Goal: Information Seeking & Learning: Learn about a topic

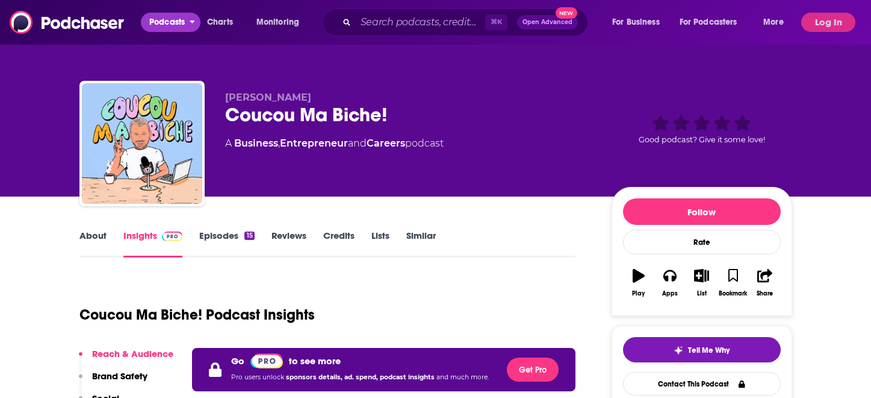
click at [169, 24] on span "Podcasts" at bounding box center [167, 22] width 36 height 17
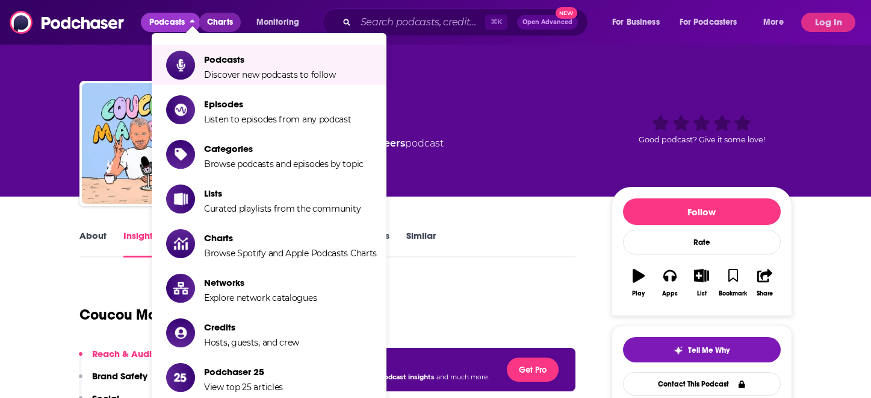
click at [217, 19] on span "Charts" at bounding box center [220, 22] width 26 height 17
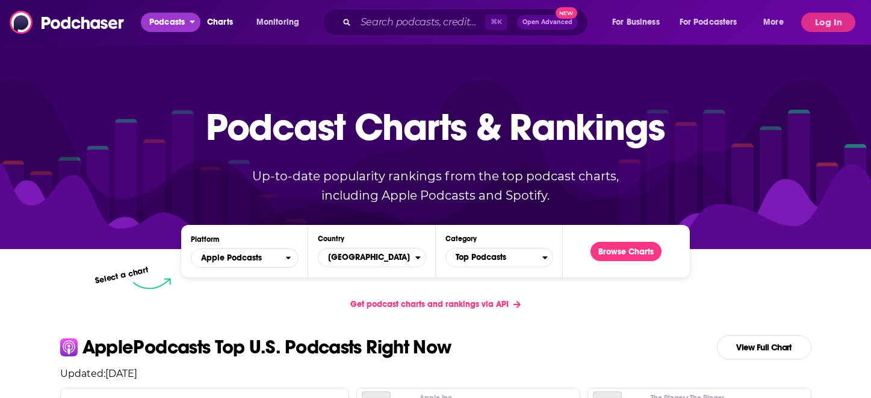
click at [166, 17] on span "Podcasts" at bounding box center [167, 22] width 36 height 17
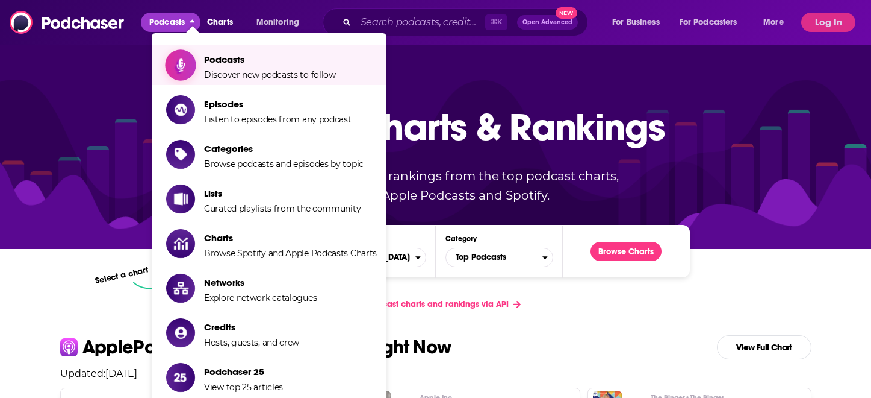
click at [240, 55] on span "Podcasts" at bounding box center [270, 59] width 132 height 11
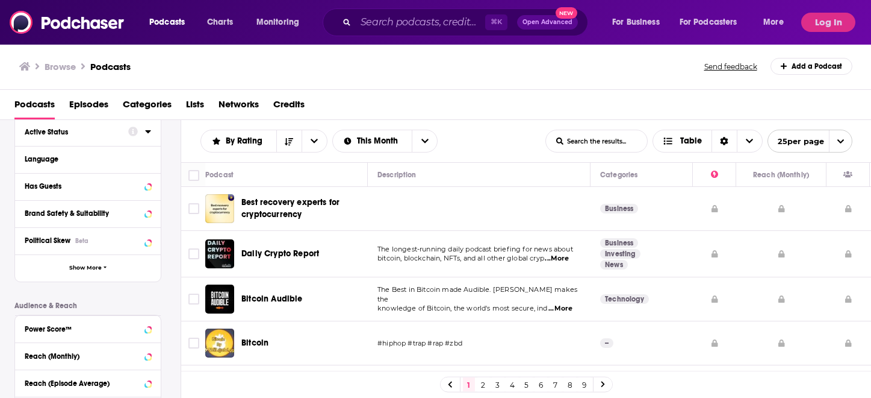
scroll to position [144, 0]
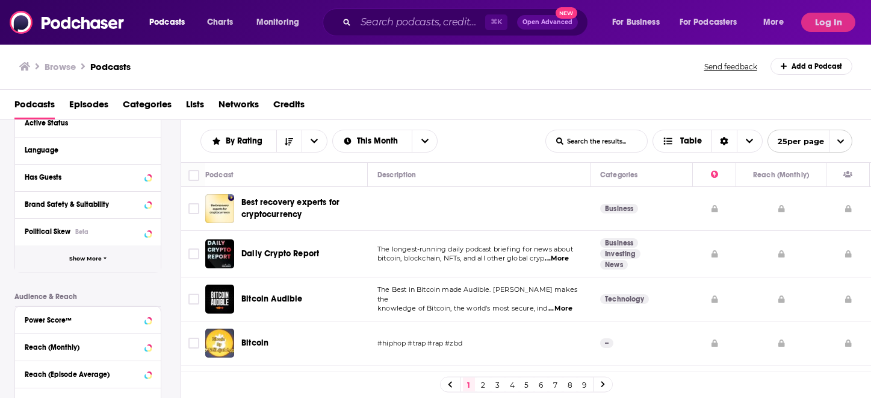
click at [90, 254] on button "Show More" at bounding box center [88, 258] width 146 height 27
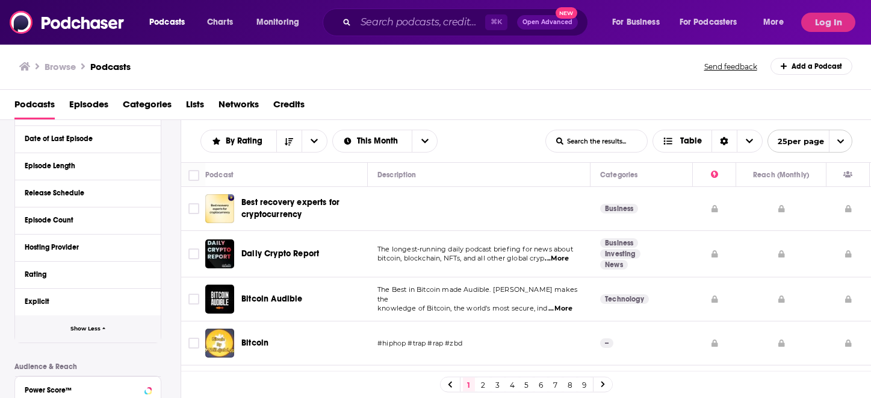
scroll to position [317, 0]
click at [148, 251] on icon at bounding box center [148, 247] width 6 height 10
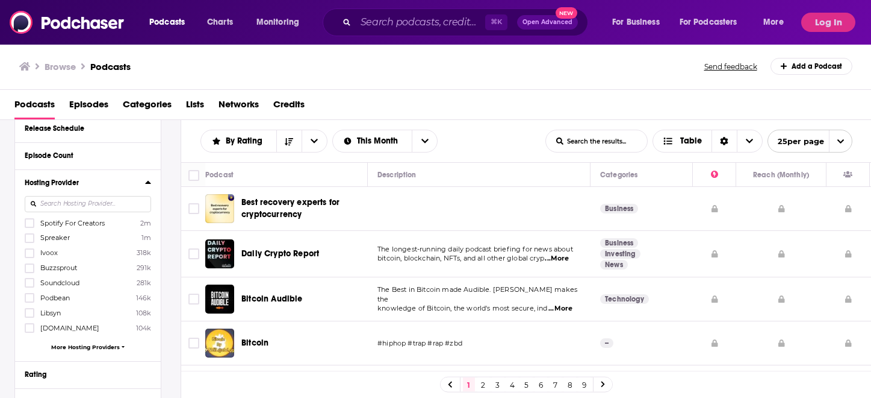
scroll to position [432, 0]
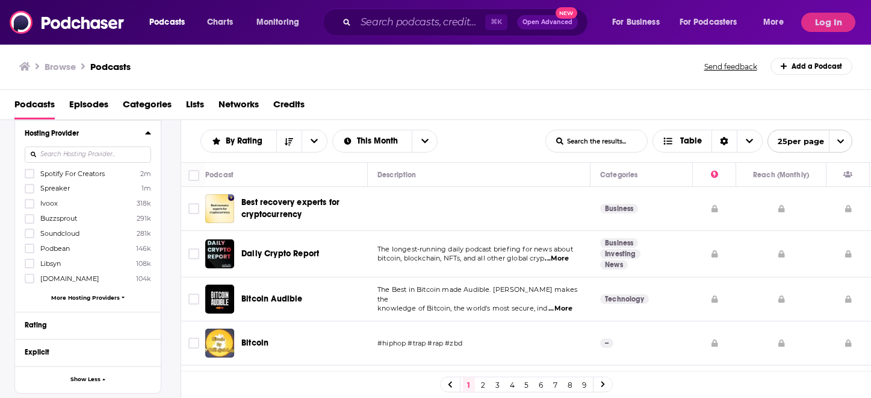
click at [107, 295] on span "More Hosting Providers" at bounding box center [85, 297] width 69 height 7
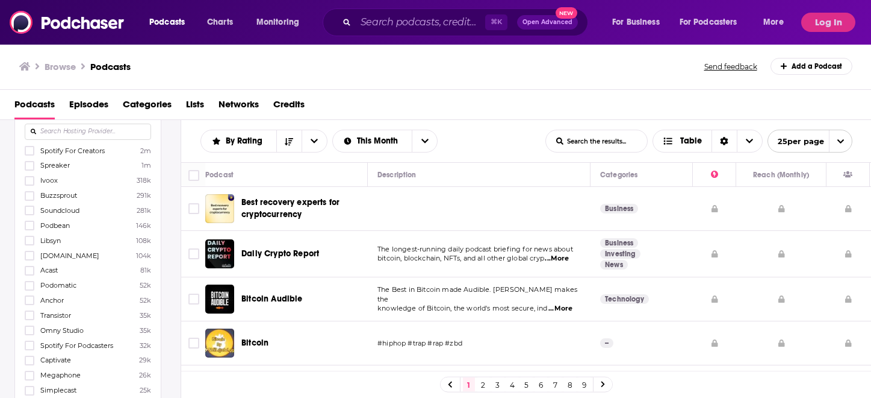
scroll to position [454, 0]
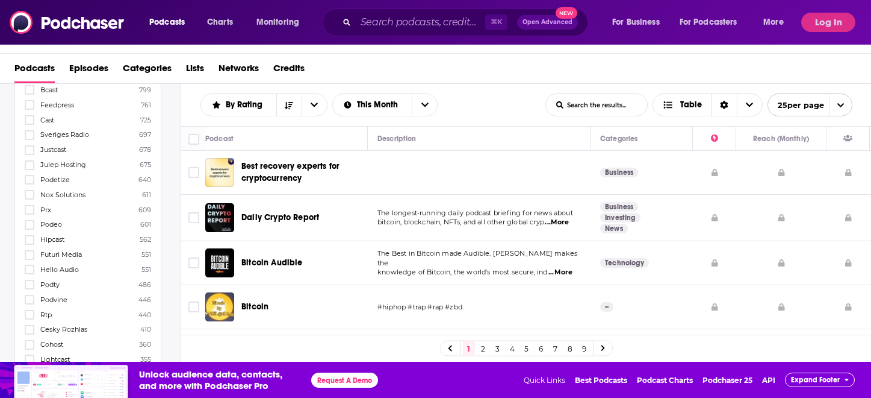
scroll to position [1602, 0]
click at [30, 220] on icon at bounding box center [29, 223] width 7 height 7
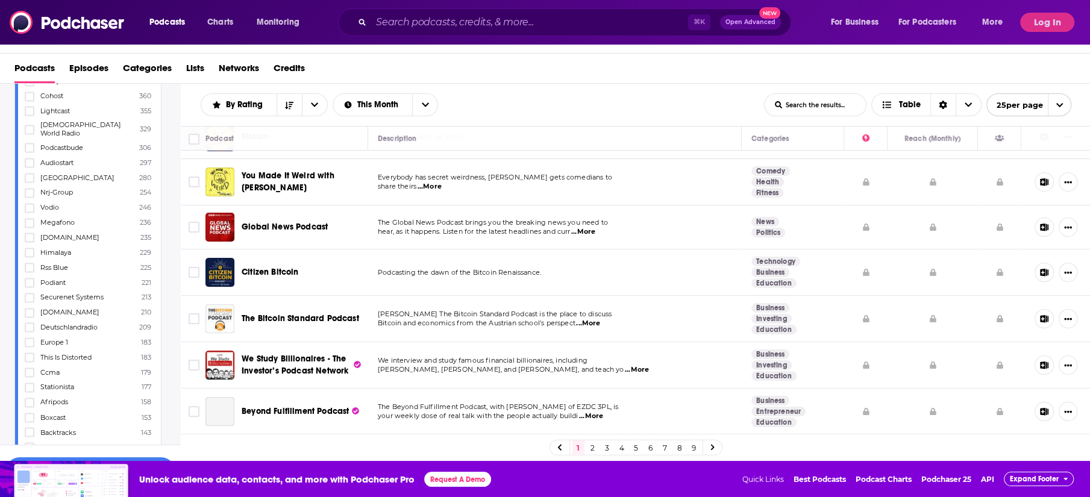
scroll to position [170, 0]
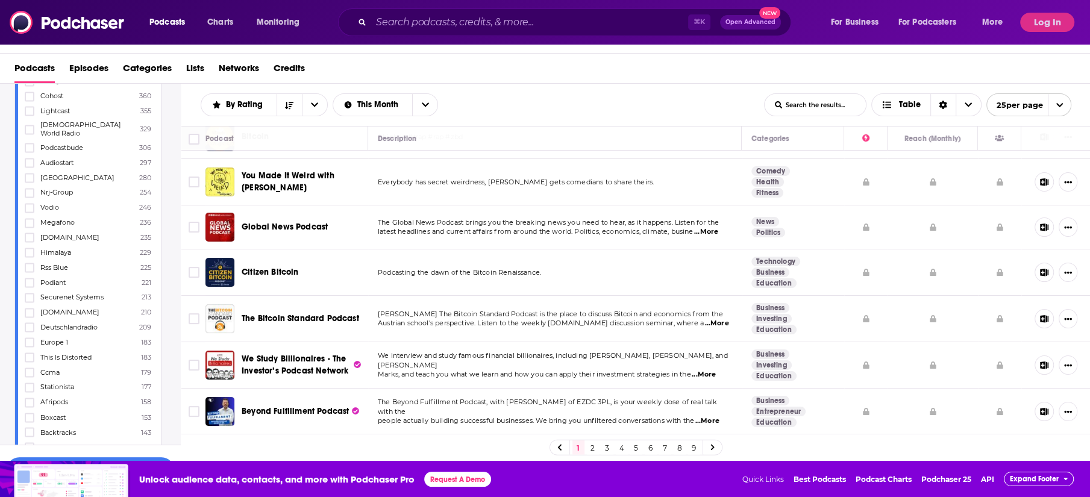
click at [871, 428] on span "Expand Footer" at bounding box center [1033, 479] width 49 height 8
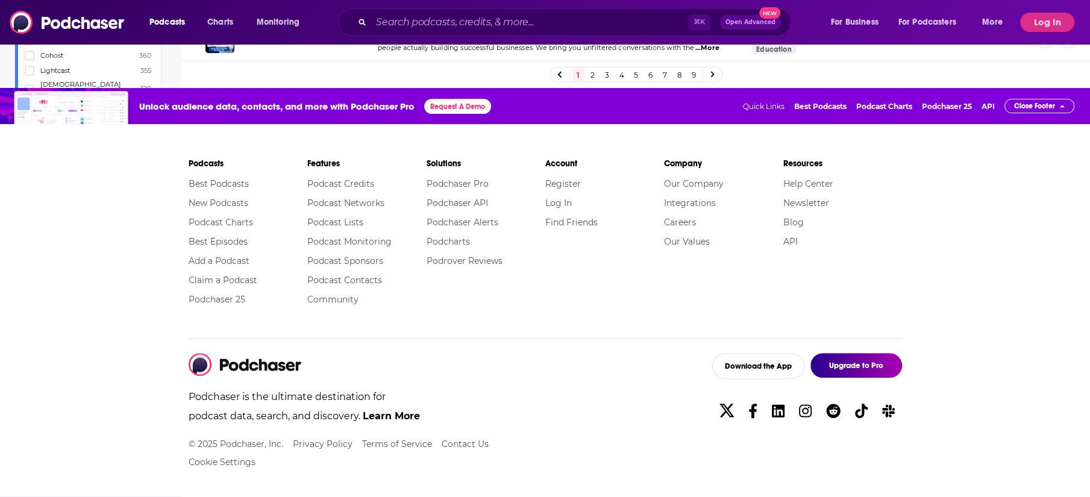
scroll to position [413, 0]
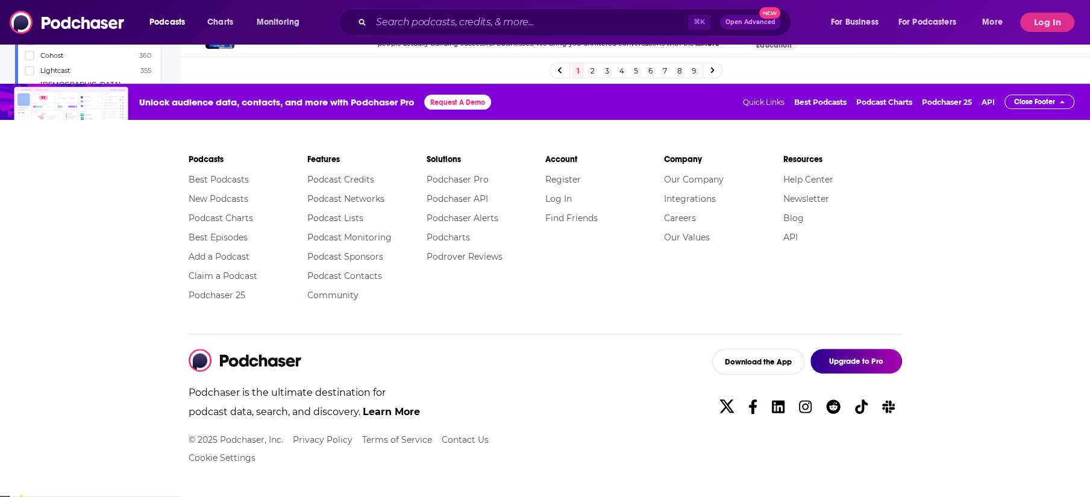
click at [871, 104] on span "Close Footer" at bounding box center [1034, 102] width 41 height 8
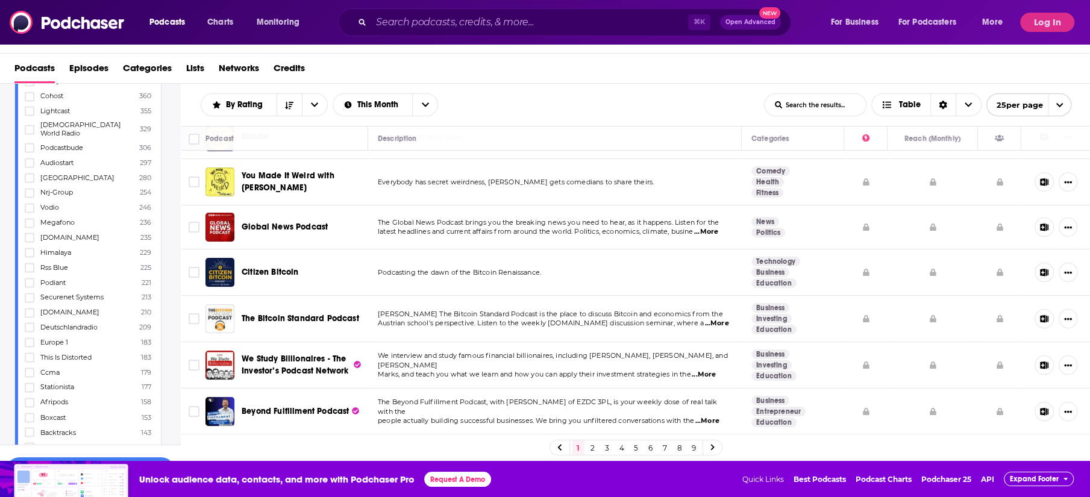
scroll to position [1920, 0]
click at [157, 428] on button "View 601 Results" at bounding box center [90, 470] width 169 height 27
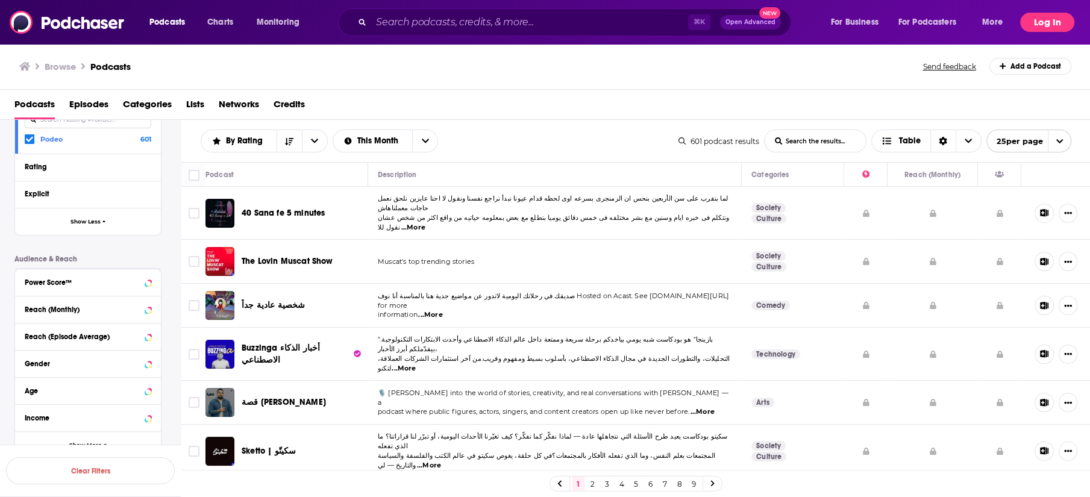
click at [871, 23] on button "Log In" at bounding box center [1047, 22] width 54 height 19
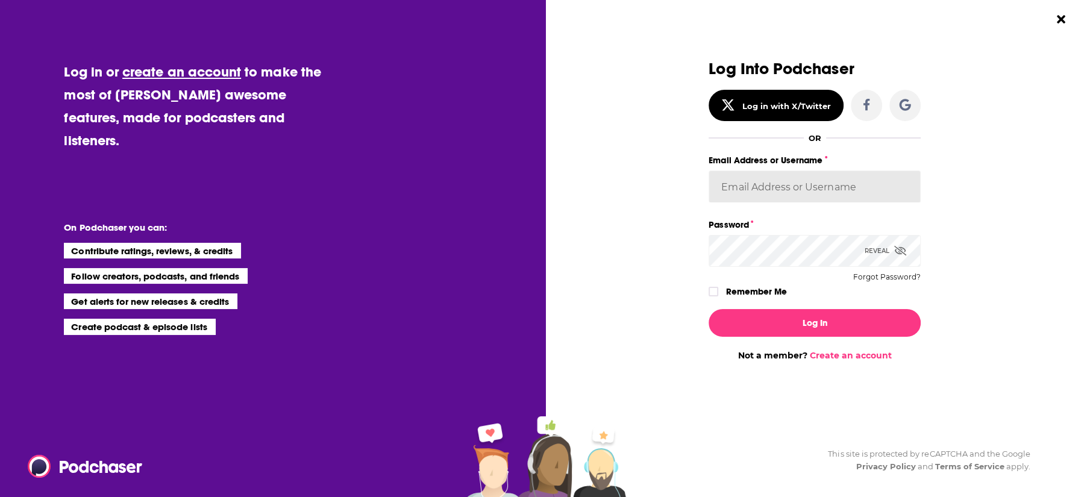
click at [756, 176] on input "Email Address or Username" at bounding box center [814, 186] width 212 height 33
type input "[EMAIL_ADDRESS][DOMAIN_NAME]"
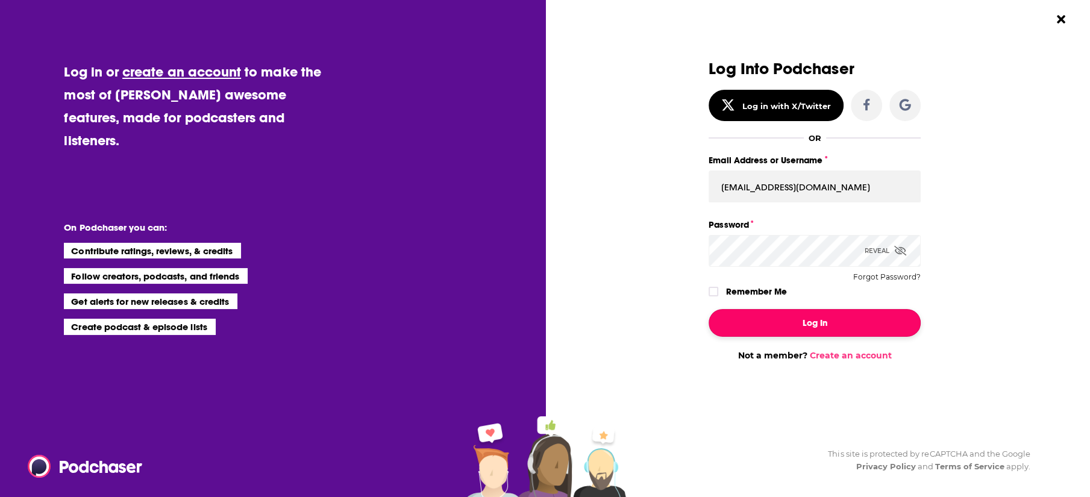
click at [787, 326] on button "Log In" at bounding box center [814, 323] width 212 height 28
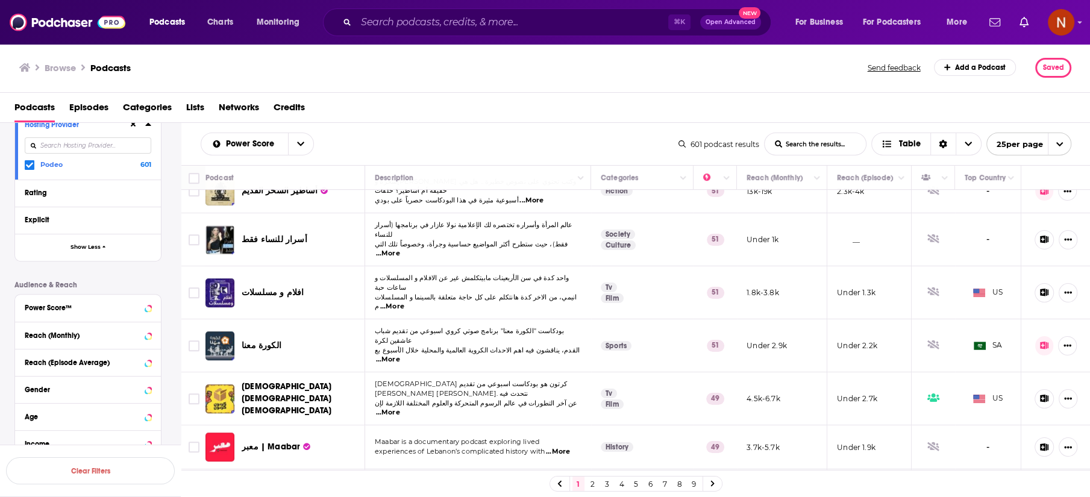
scroll to position [817, 0]
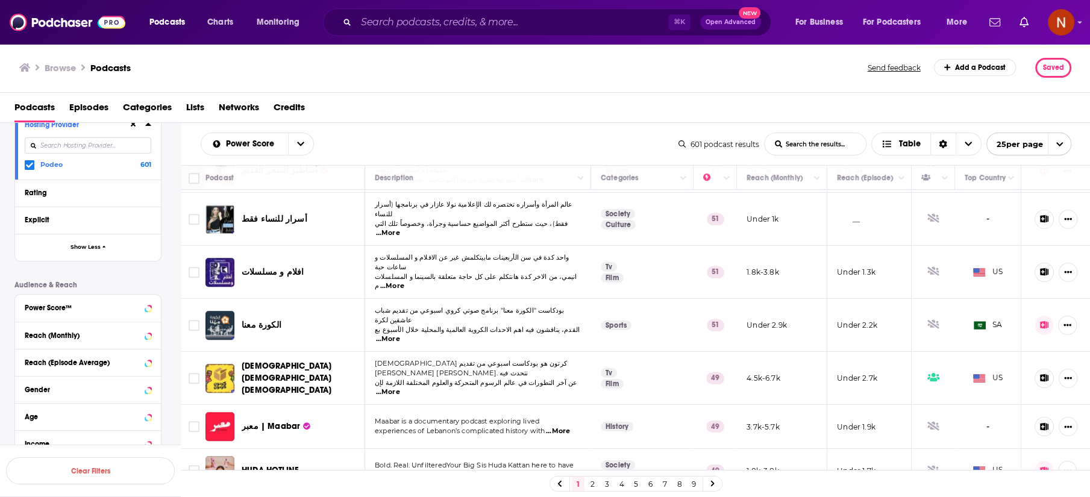
click at [593, 428] on link "2" at bounding box center [593, 483] width 12 height 14
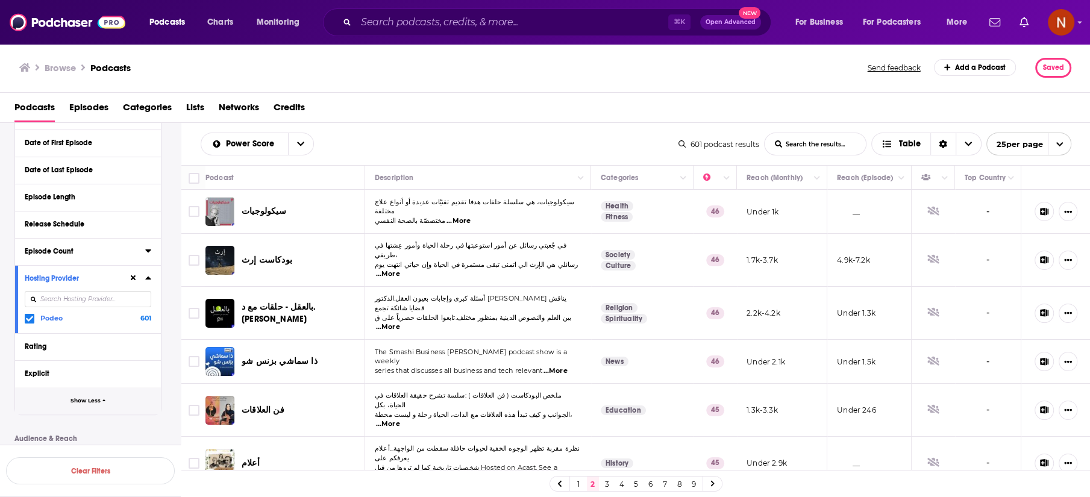
scroll to position [243, 0]
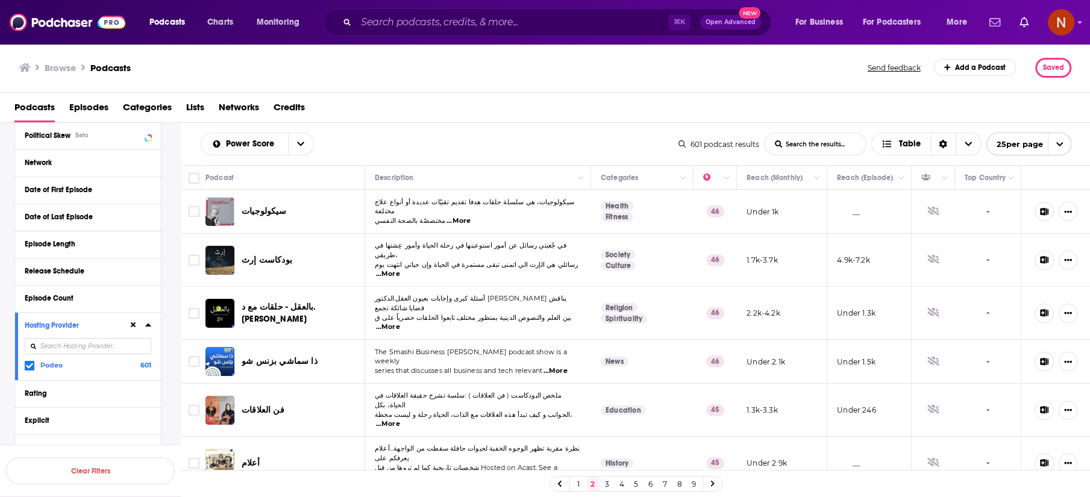
click at [137, 320] on button at bounding box center [133, 325] width 10 height 10
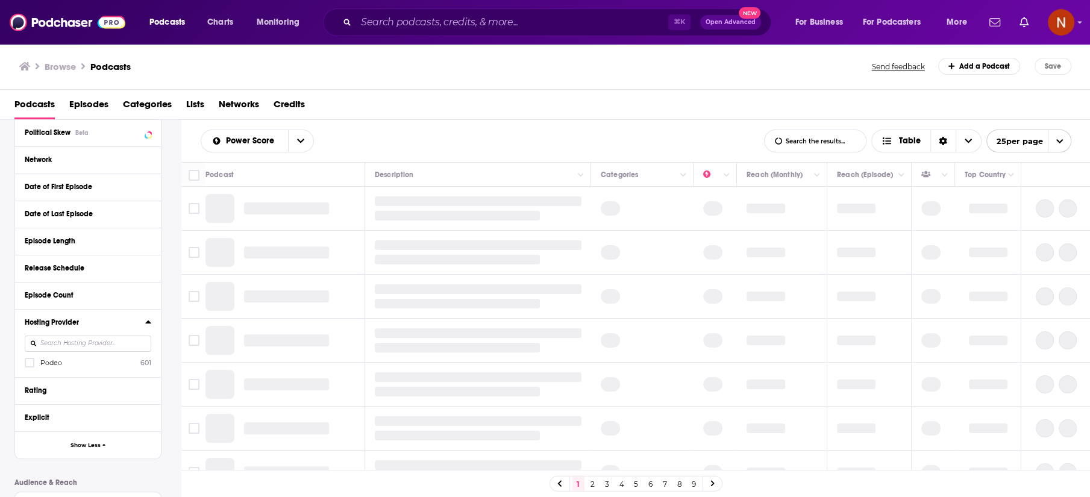
scroll to position [295, 0]
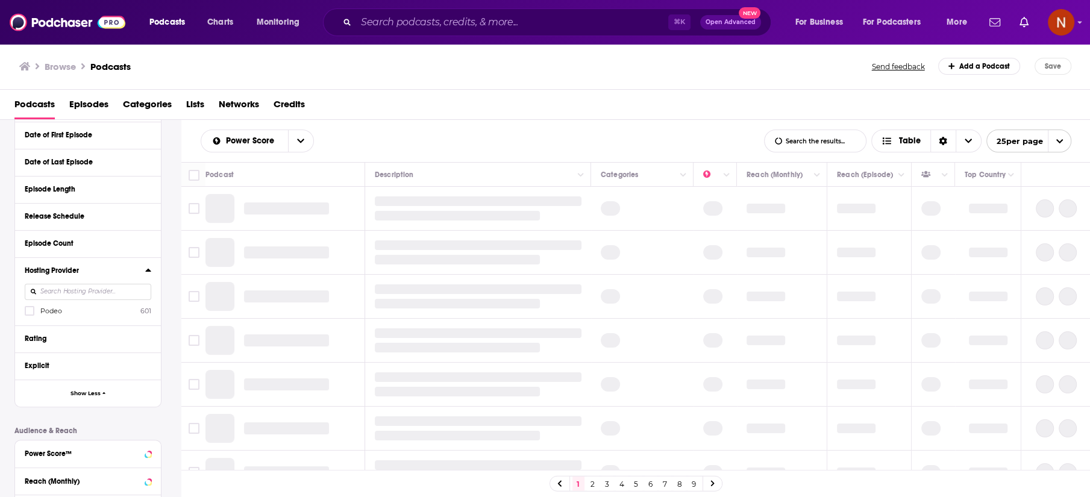
click at [69, 278] on div at bounding box center [88, 292] width 126 height 28
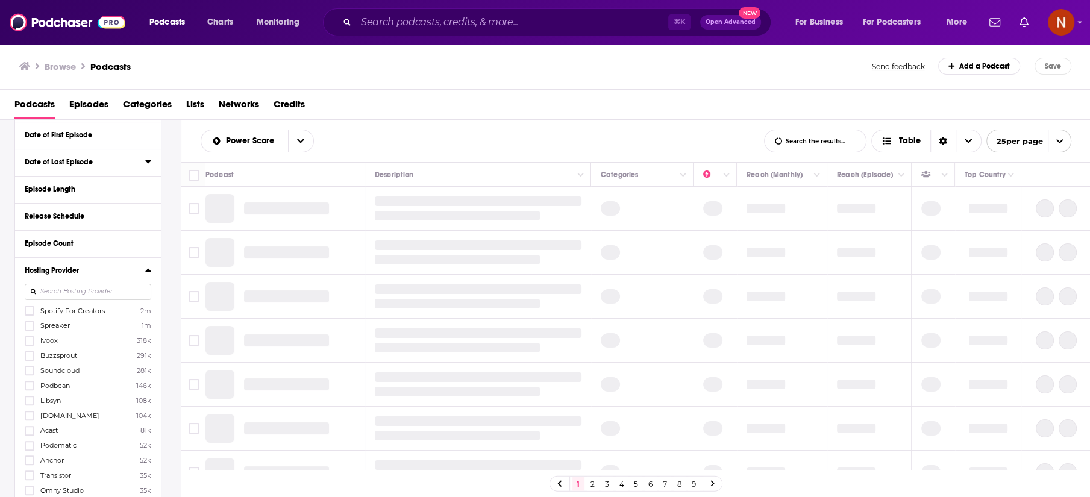
scroll to position [307, 0]
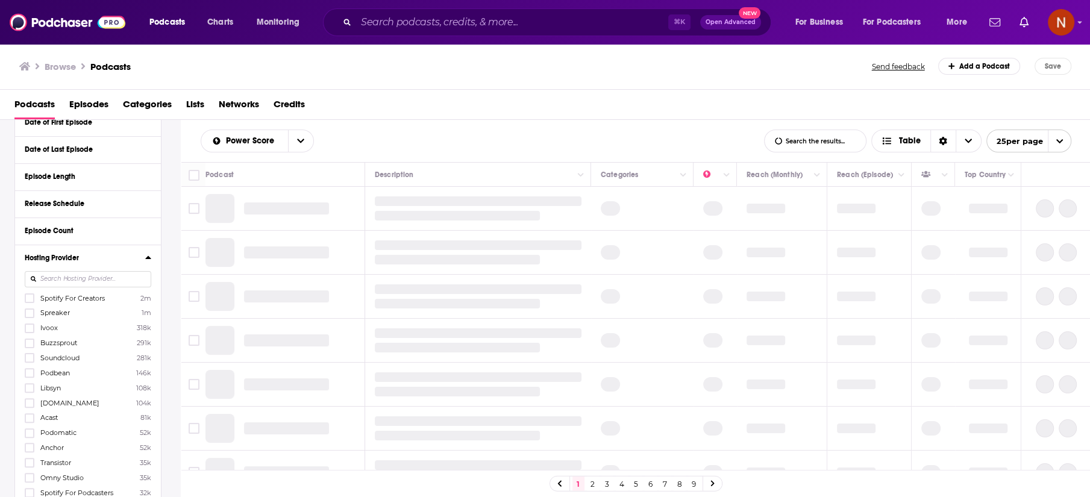
click at [57, 63] on h3 "Browse" at bounding box center [60, 66] width 31 height 11
click at [172, 22] on span "Podcasts" at bounding box center [167, 22] width 36 height 17
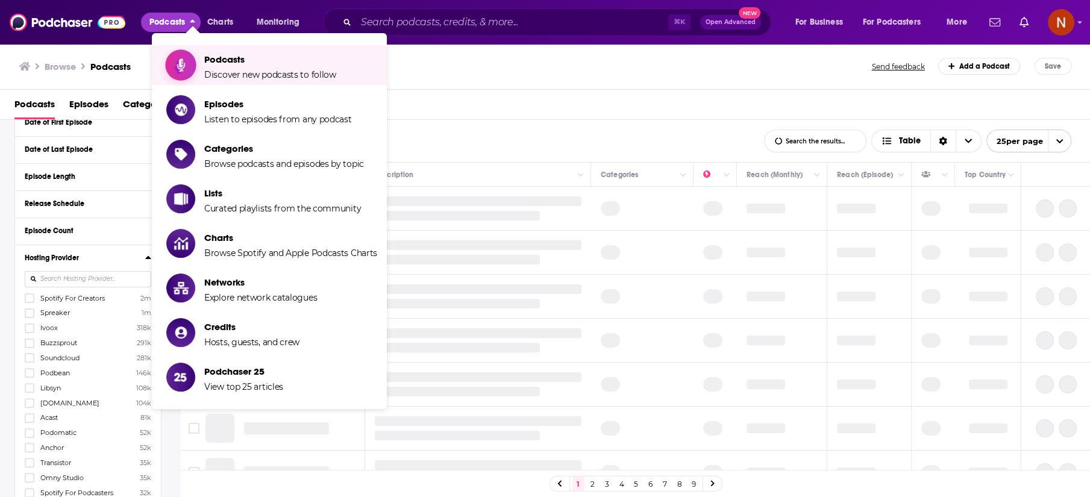
click at [232, 61] on span "Podcasts" at bounding box center [270, 59] width 132 height 11
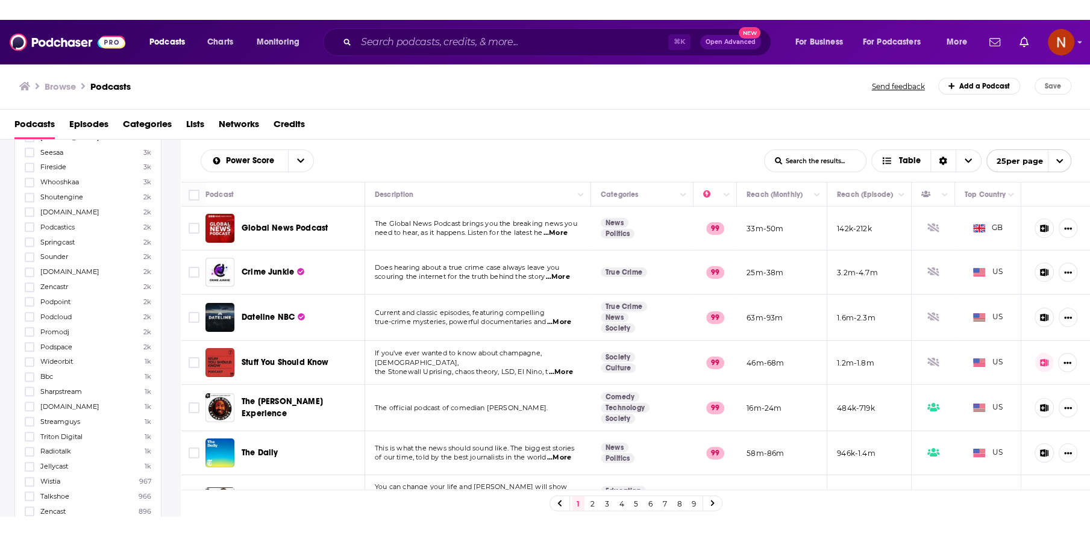
scroll to position [1144, 0]
